Goal: Task Accomplishment & Management: Complete application form

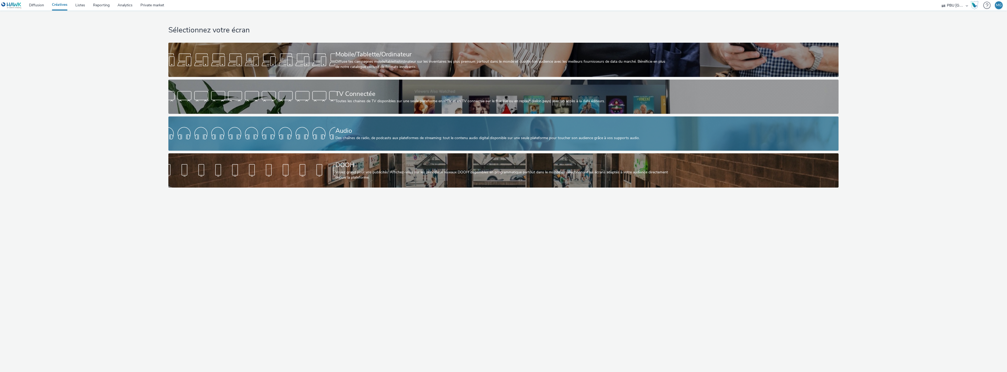
click at [341, 133] on div "Audio" at bounding box center [502, 130] width 334 height 9
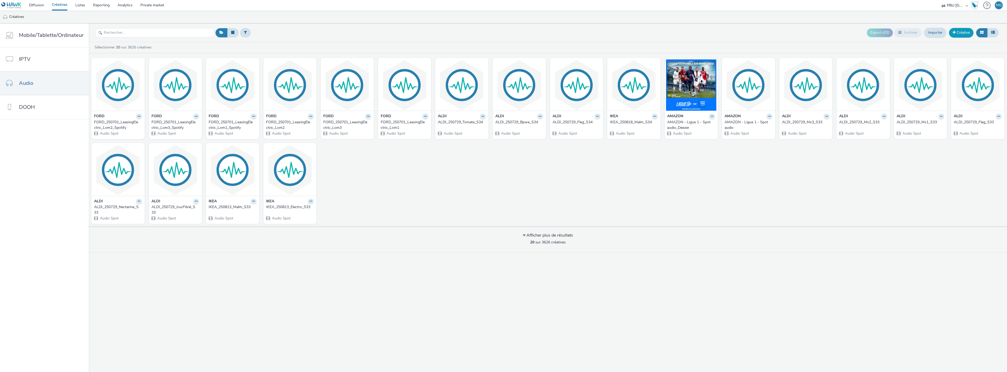
click at [960, 33] on link "Créative" at bounding box center [961, 32] width 24 height 9
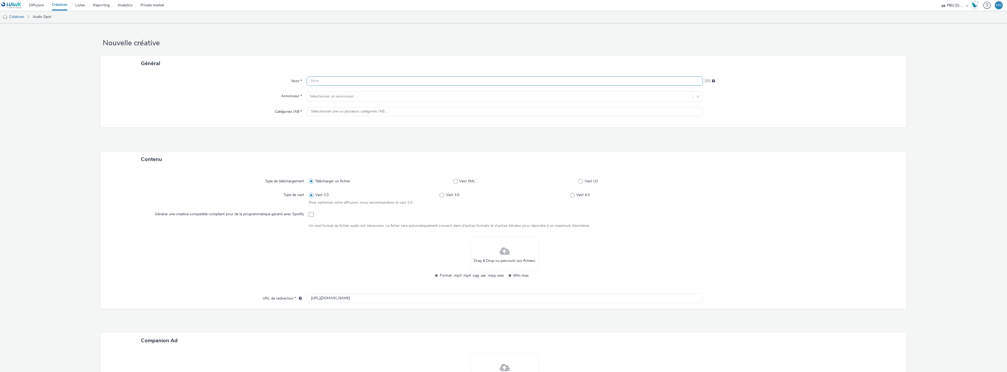
click at [356, 82] on input "text" at bounding box center [505, 80] width 396 height 9
paste input "IKEA_250825_Enseignantsvague2S1"
type input "IKEA_250825_Enseignantsvague2S1"
click at [357, 94] on div at bounding box center [500, 96] width 381 height 6
type input "maif"
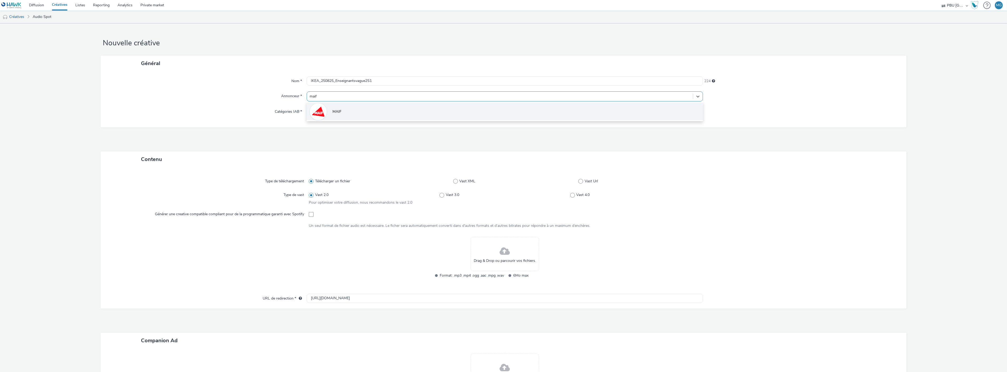
click at [352, 106] on li "MAIF" at bounding box center [505, 111] width 396 height 18
type input "[URL][DOMAIN_NAME]"
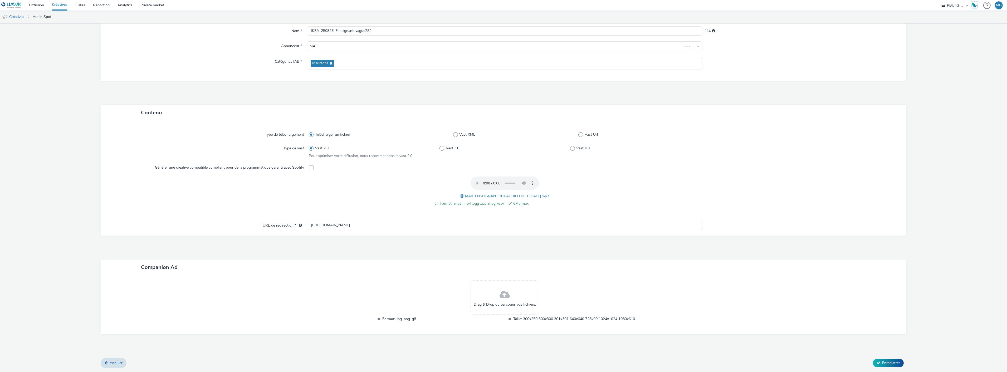
scroll to position [49, 0]
click at [862, 316] on div at bounding box center [802, 305] width 198 height 48
click at [877, 360] on button "Enregistrer" at bounding box center [888, 364] width 31 height 8
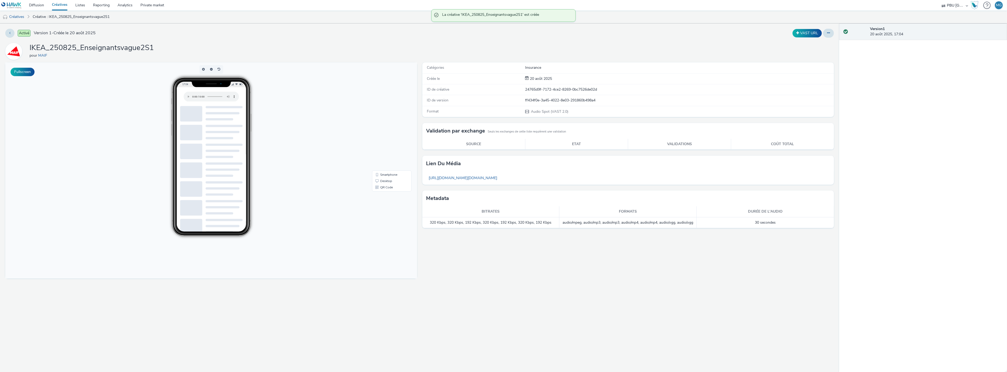
click at [57, 6] on link "Créatives" at bounding box center [59, 5] width 23 height 11
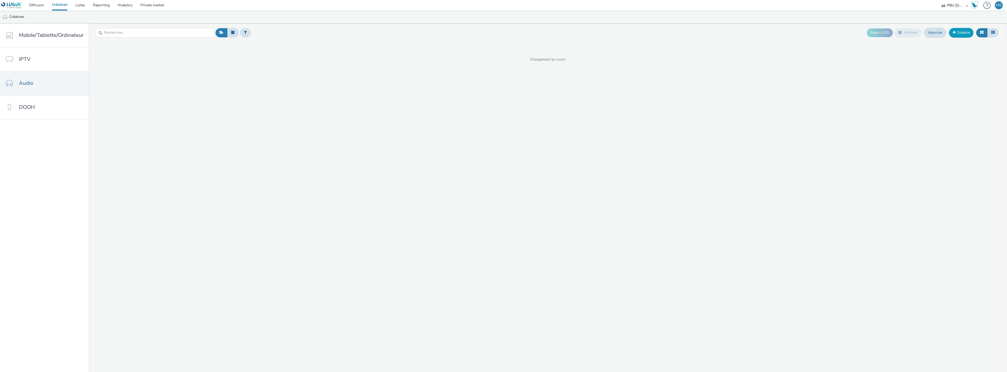
click at [965, 33] on link "Créative" at bounding box center [961, 32] width 24 height 9
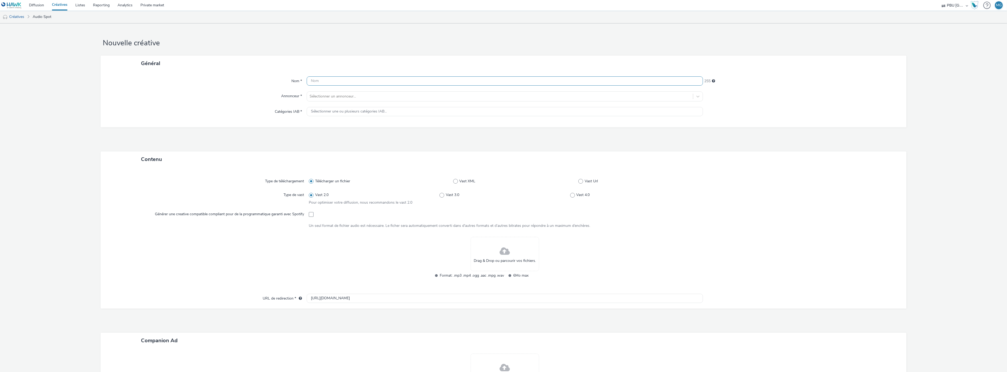
click at [364, 82] on input "text" at bounding box center [505, 80] width 396 height 9
paste input "IKEA_250825_Enseignantsvague2S1"
type input "IKEA_250825_Enseignantsvague2S2"
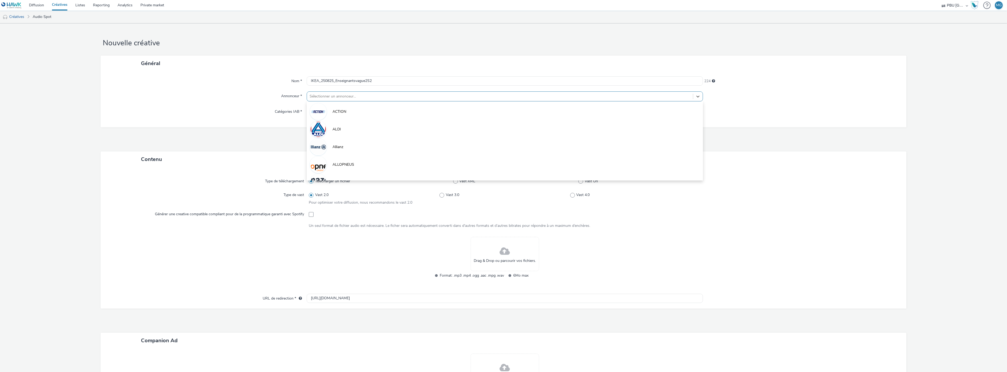
click at [364, 98] on div at bounding box center [500, 96] width 381 height 6
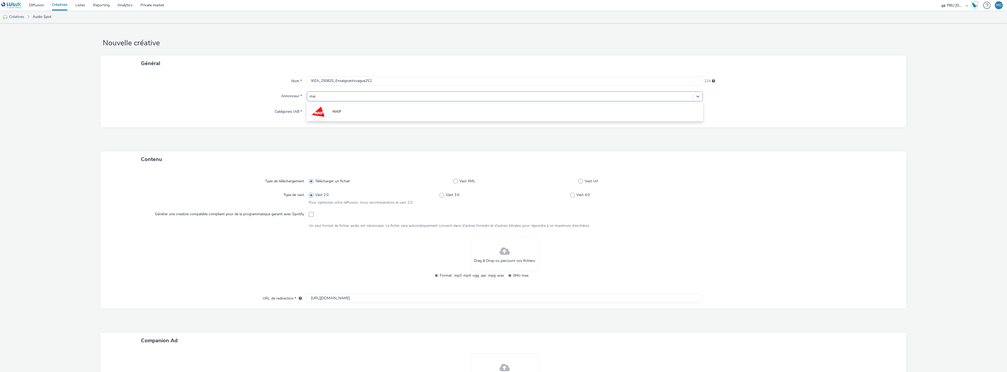
type input "maif"
click at [358, 111] on li "MAIF" at bounding box center [505, 111] width 396 height 18
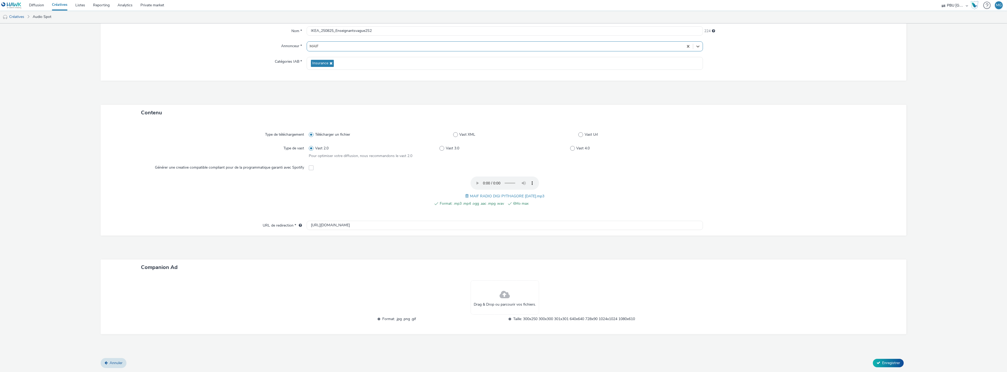
scroll to position [49, 0]
click at [882, 364] on span "Enregistrer" at bounding box center [891, 363] width 18 height 5
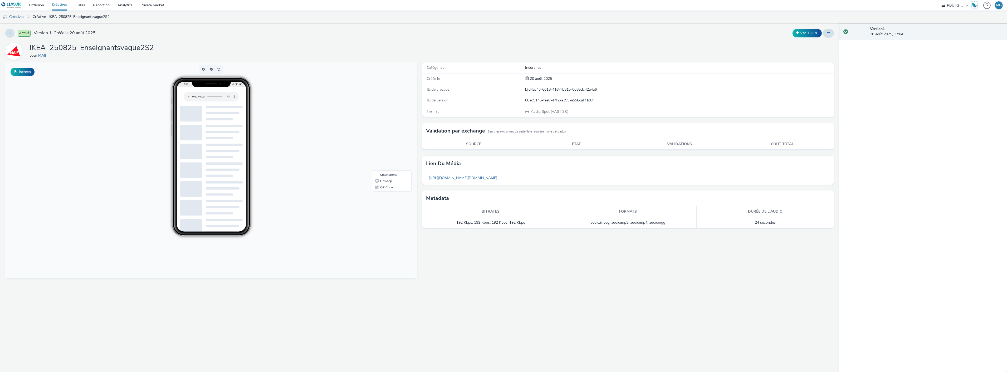
click at [65, 7] on link "Créatives" at bounding box center [59, 5] width 23 height 11
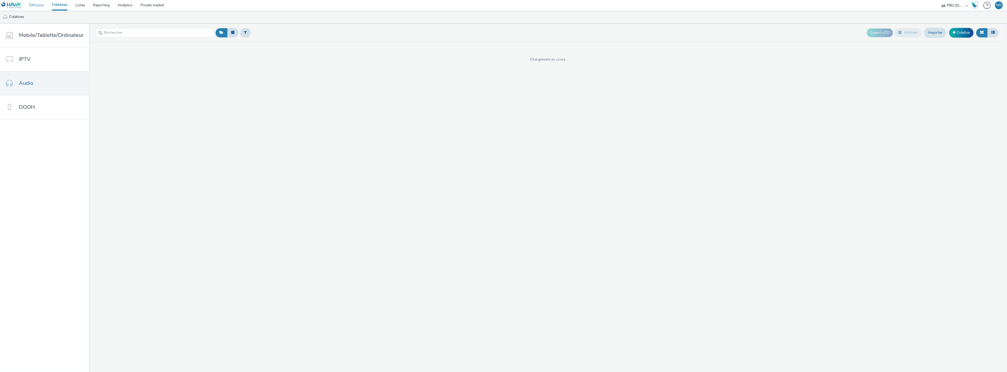
click at [36, 6] on link "Diffusion" at bounding box center [36, 5] width 23 height 11
